Goal: Task Accomplishment & Management: Use online tool/utility

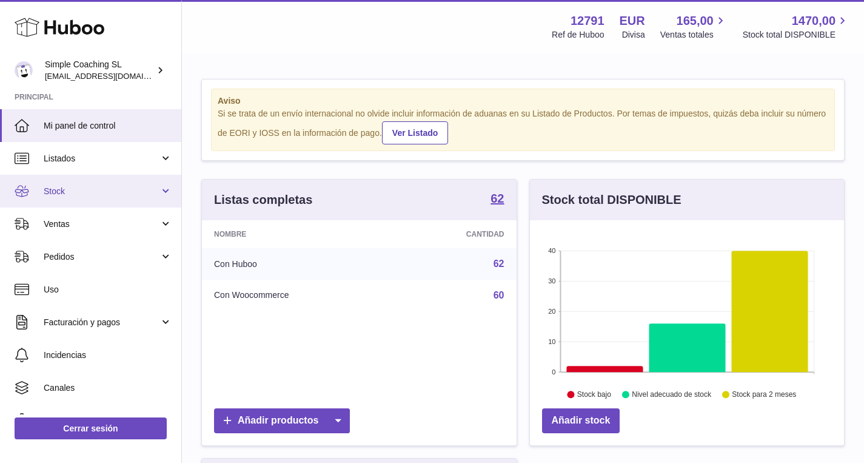
scroll to position [189, 314]
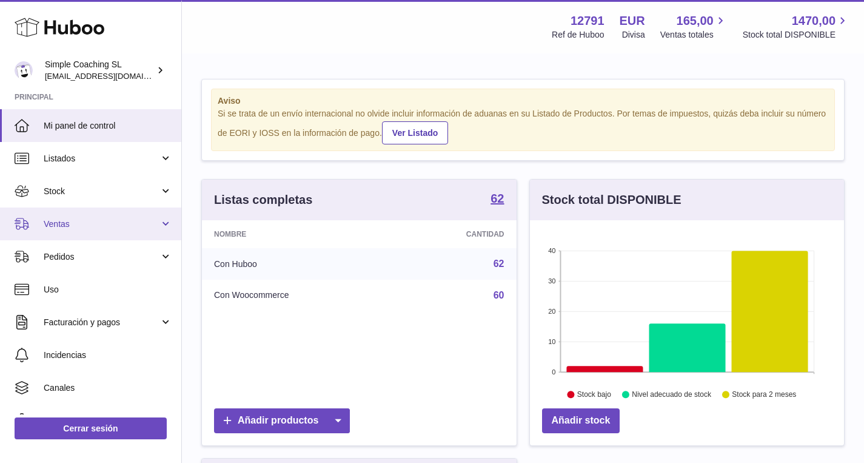
click at [93, 221] on span "Ventas" at bounding box center [102, 224] width 116 height 12
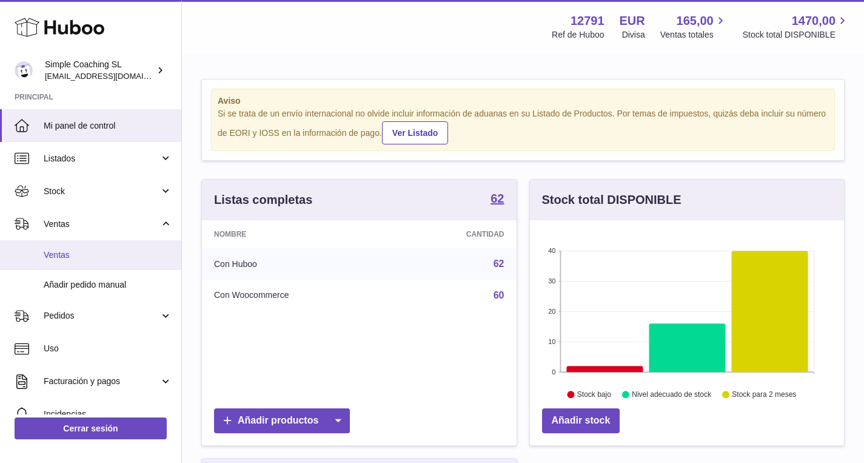
click at [92, 258] on span "Ventas" at bounding box center [108, 255] width 129 height 12
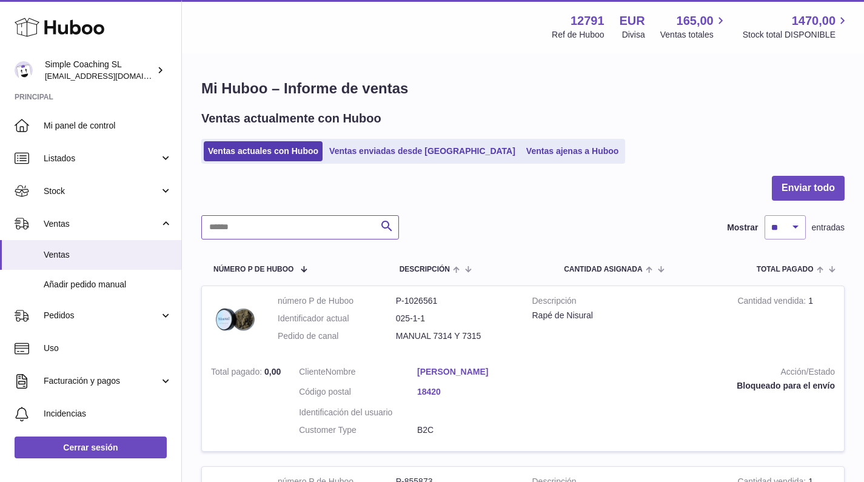
click at [308, 230] on input "text" at bounding box center [300, 227] width 198 height 24
click at [522, 151] on link "Ventas ajenas a Huboo" at bounding box center [572, 151] width 101 height 20
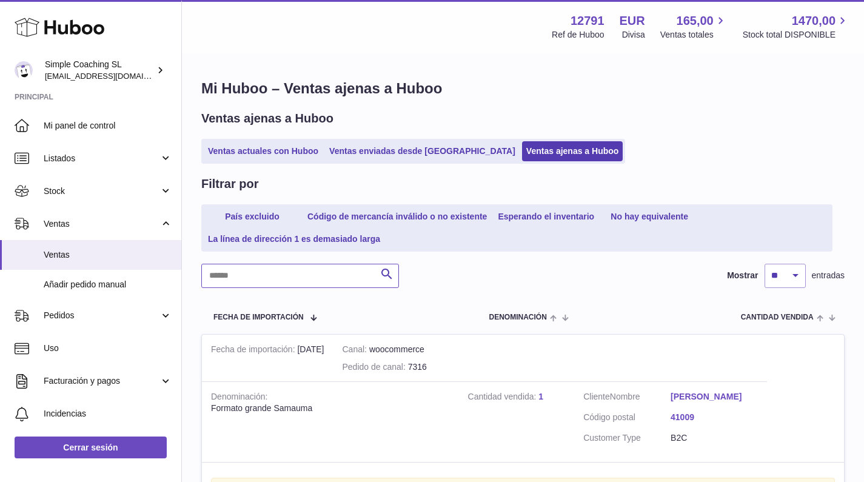
click at [264, 279] on input "text" at bounding box center [300, 276] width 198 height 24
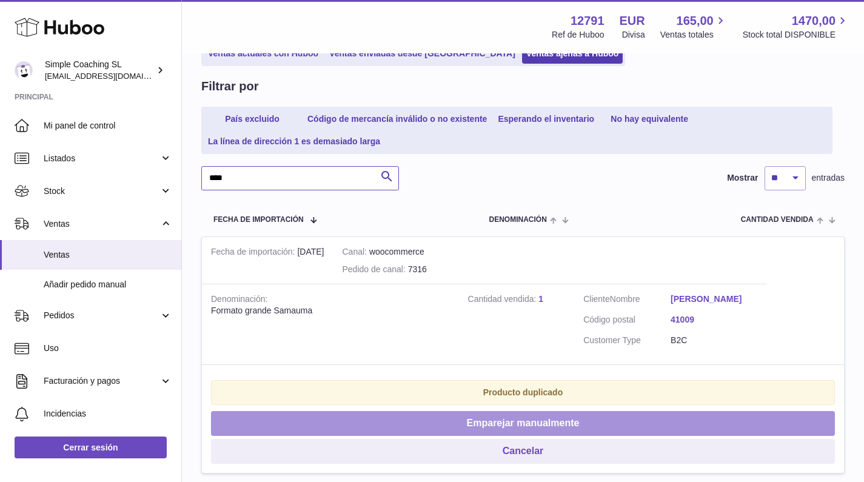
type input "****"
click at [497, 435] on button "Emparejar manualmente" at bounding box center [523, 423] width 624 height 25
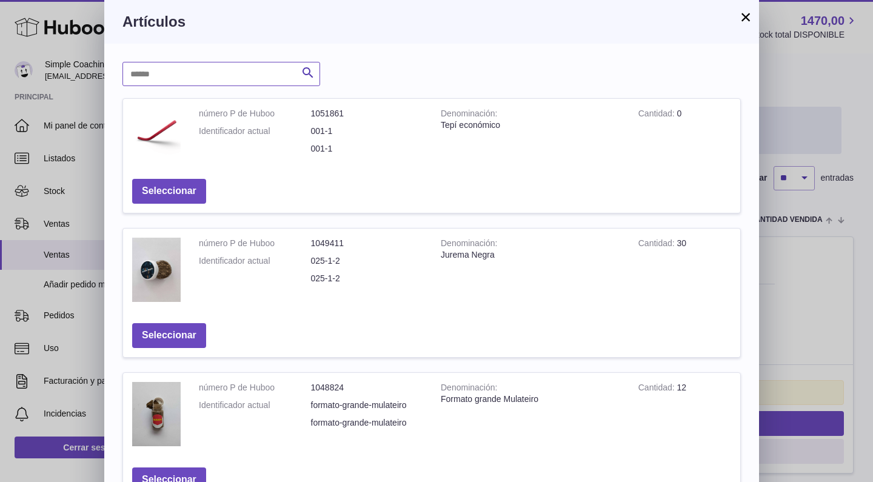
click at [278, 79] on input "text" at bounding box center [222, 74] width 198 height 24
type input "******"
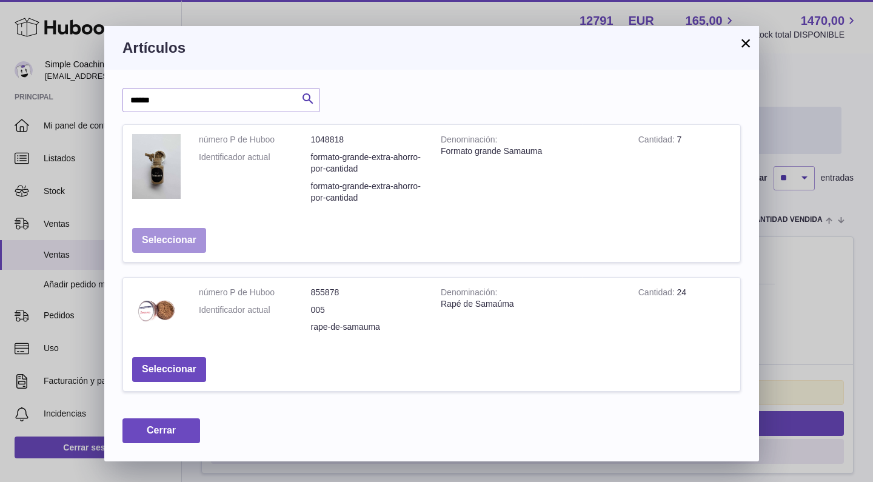
click at [197, 224] on td "Seleccionar" at bounding box center [169, 240] width 92 height 43
click at [194, 232] on button "Seleccionar" at bounding box center [169, 240] width 74 height 25
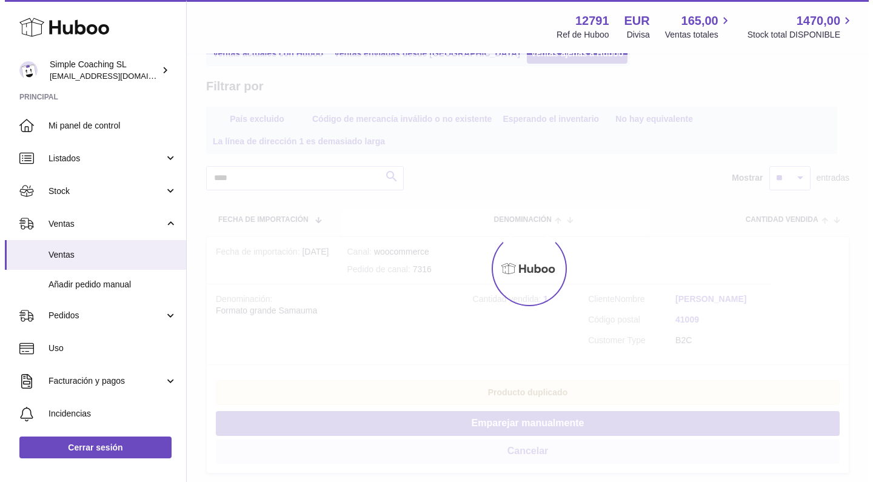
scroll to position [0, 0]
